Goal: Task Accomplishment & Management: Use online tool/utility

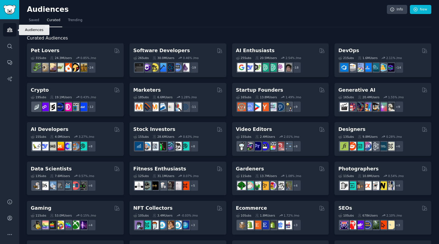
click at [10, 30] on icon "Sidebar" at bounding box center [10, 30] width 6 height 6
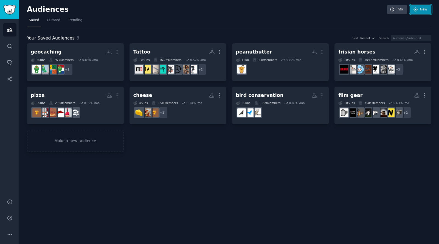
click at [420, 10] on link "New" at bounding box center [420, 9] width 21 height 9
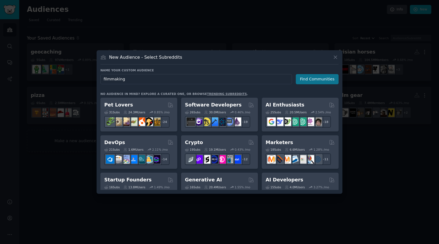
type input "filmmaking"
click at [315, 78] on button "Find Communities" at bounding box center [317, 79] width 43 height 10
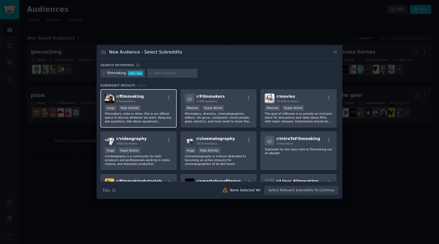
click at [156, 103] on div "r/ filmmaking 37k members" at bounding box center [138, 99] width 67 height 10
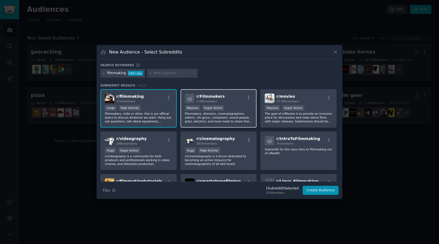
click at [234, 98] on div "r/ Filmmakers 3.0M members" at bounding box center [218, 99] width 67 height 10
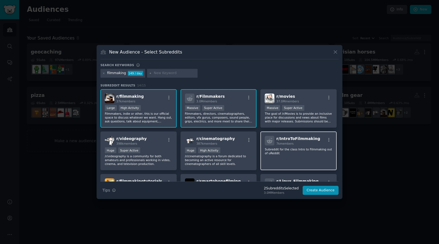
click at [292, 154] on p "Subreddit for the class Intro to Filmmaking out of uReddit" at bounding box center [298, 151] width 67 height 8
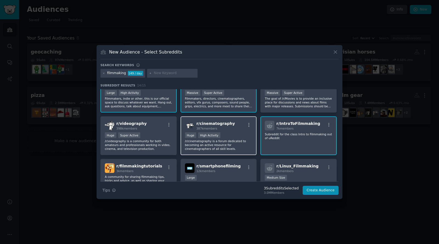
scroll to position [15, 0]
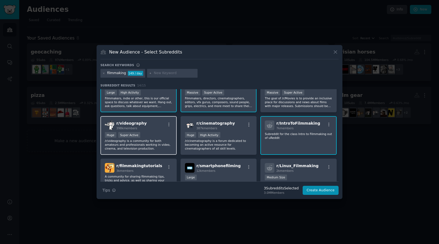
click at [117, 140] on p "/r/videography is a community for both amateurs and professionals working in vi…" at bounding box center [138, 145] width 67 height 12
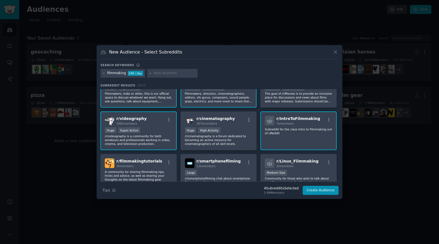
scroll to position [21, 0]
click at [198, 135] on p "/r/cinematography is a forum dedicated to becoming an active resource for cinem…" at bounding box center [218, 140] width 67 height 12
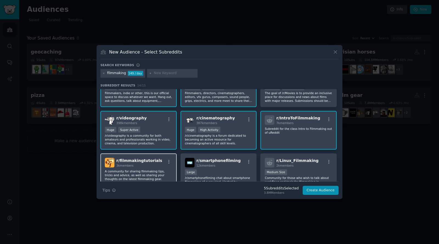
click at [134, 170] on p "A community for sharing filmmaking tips, tricks and advice, as well as sharing …" at bounding box center [138, 175] width 67 height 12
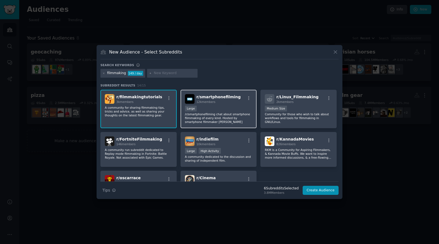
click at [222, 113] on p "/r/smartphonefilming chat about smartphone filmmaking of every kind. Hosted by …" at bounding box center [218, 118] width 67 height 12
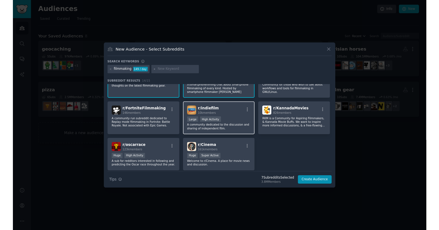
scroll to position [127, 0]
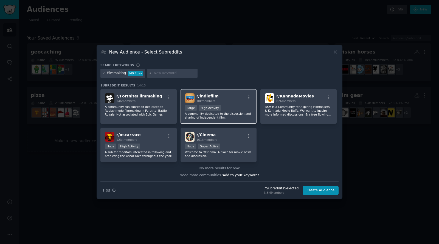
click at [230, 108] on div ">= 80th percentile for submissions / day Large High Activity" at bounding box center [218, 108] width 67 height 7
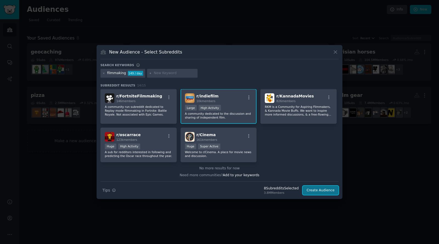
click at [316, 190] on button "Create Audience" at bounding box center [321, 190] width 36 height 9
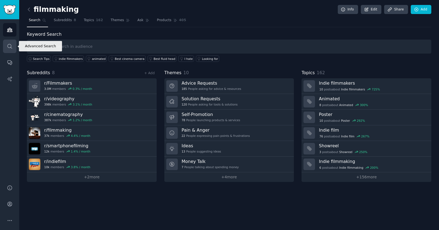
click at [10, 47] on icon "Sidebar" at bounding box center [10, 46] width 6 height 6
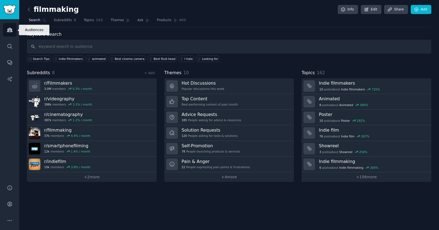
click at [9, 29] on icon "Sidebar" at bounding box center [10, 30] width 6 height 6
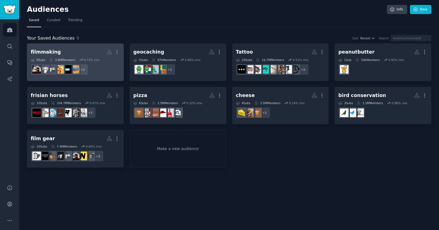
click at [62, 53] on h2 "filmmaking More" at bounding box center [75, 52] width 89 height 10
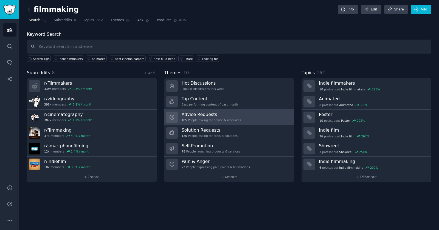
click at [198, 115] on h3 "Advice Requests" at bounding box center [212, 114] width 60 height 6
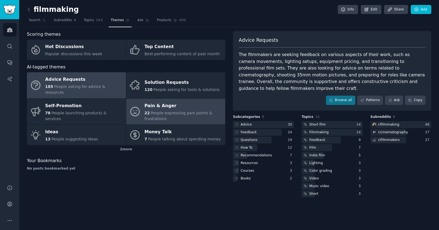
click at [164, 101] on div "Pain & Anger" at bounding box center [184, 105] width 78 height 9
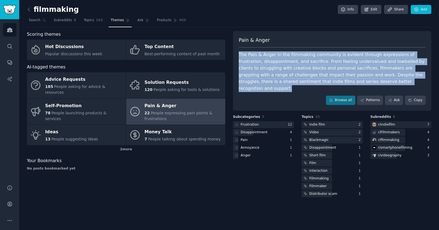
drag, startPoint x: 398, startPoint y: 80, endPoint x: 235, endPoint y: 53, distance: 165.7
click at [235, 53] on div "Pain & Anger The Pain & Anger in the filmmaking community is evident through ex…" at bounding box center [332, 71] width 198 height 80
copy div "The Pain & Anger in the filmmaking community is evident through expressions of …"
click at [371, 95] on link "Patterns" at bounding box center [370, 99] width 26 height 9
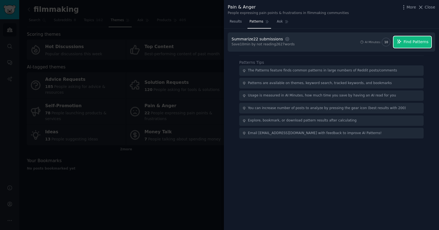
click at [409, 43] on span "Find Patterns" at bounding box center [415, 42] width 25 height 6
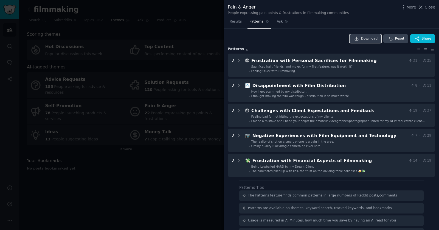
click at [365, 39] on span "Download" at bounding box center [369, 38] width 17 height 5
click at [247, 42] on div "Download Reset Share" at bounding box center [331, 38] width 207 height 9
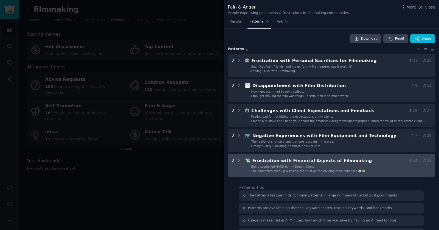
click at [282, 162] on div "Frustration with Financial Aspects of Filmmaking" at bounding box center [329, 160] width 154 height 7
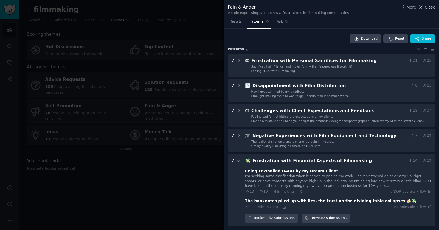
click at [421, 7] on icon at bounding box center [420, 7] width 3 height 3
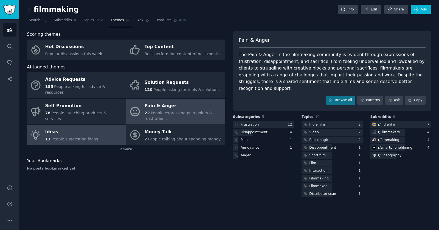
click at [84, 128] on div "Ideas" at bounding box center [71, 132] width 53 height 9
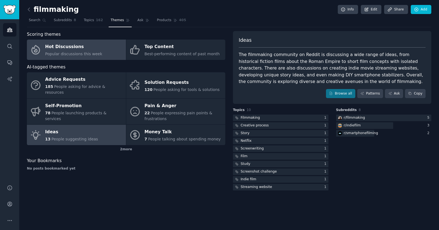
click at [89, 55] on span "Popular discussions this week" at bounding box center [73, 54] width 57 height 4
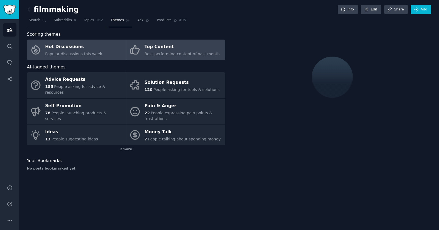
click at [188, 51] on div "Best-performing content of past month" at bounding box center [182, 54] width 75 height 6
click at [83, 47] on div "Hot Discussions" at bounding box center [73, 47] width 57 height 9
